Goal: Task Accomplishment & Management: Use online tool/utility

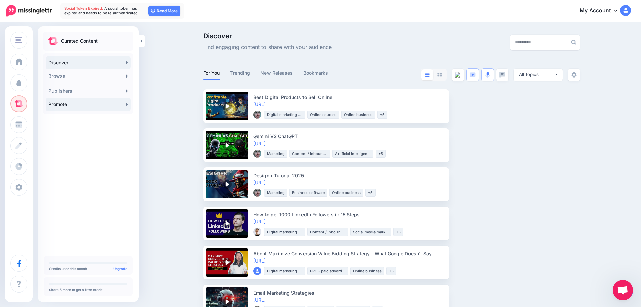
click at [87, 103] on link "Promote" at bounding box center [88, 104] width 85 height 13
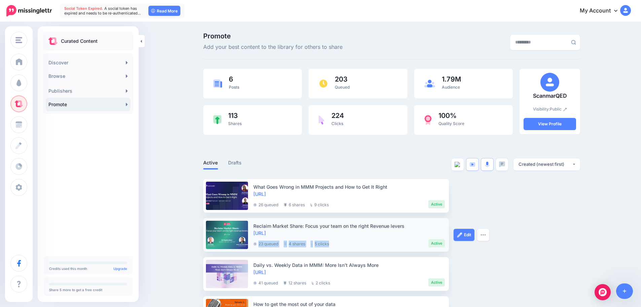
drag, startPoint x: 337, startPoint y: 244, endPoint x: 260, endPoint y: 246, distance: 76.8
click at [260, 246] on div "23 queued 4 shares 5 clicks Active" at bounding box center [350, 241] width 192 height 11
click at [589, 232] on div "Promote Add your best content to the library for others to share 6 Posts" at bounding box center [320, 220] width 641 height 395
click at [561, 215] on ul "What Goes Wrong in MMM Projects and How to Get It Right https://lttr.ai/Ah1IJ 2…" at bounding box center [391, 293] width 377 height 229
click at [280, 53] on div "Promote Add your best content to the library for others to share" at bounding box center [391, 46] width 377 height 27
